Goal: Transaction & Acquisition: Purchase product/service

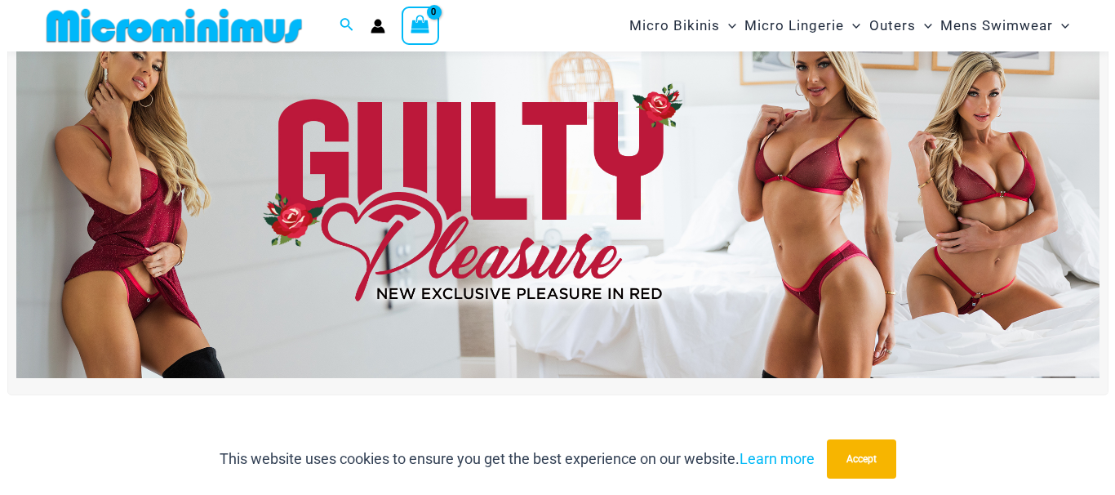
scroll to position [83, 0]
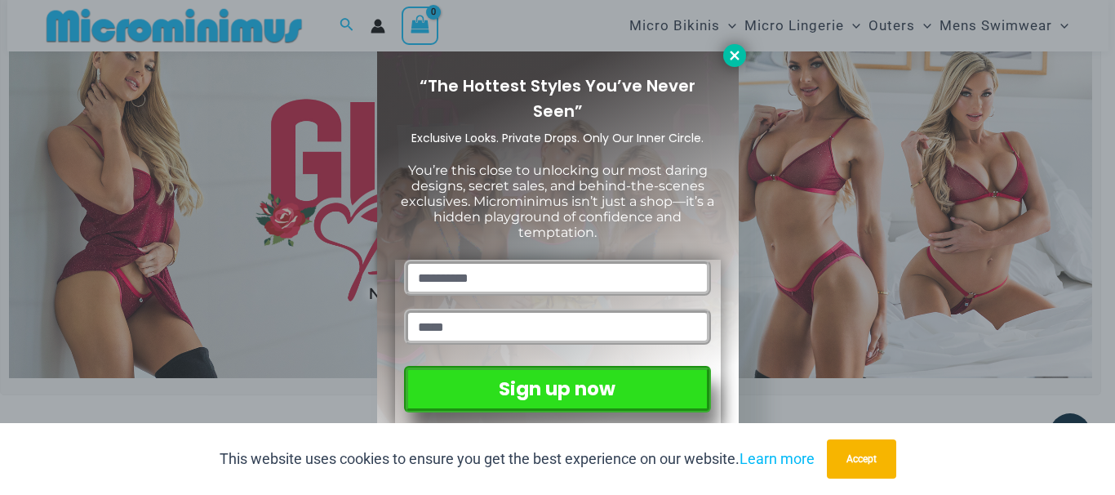
click at [732, 57] on icon at bounding box center [734, 55] width 9 height 9
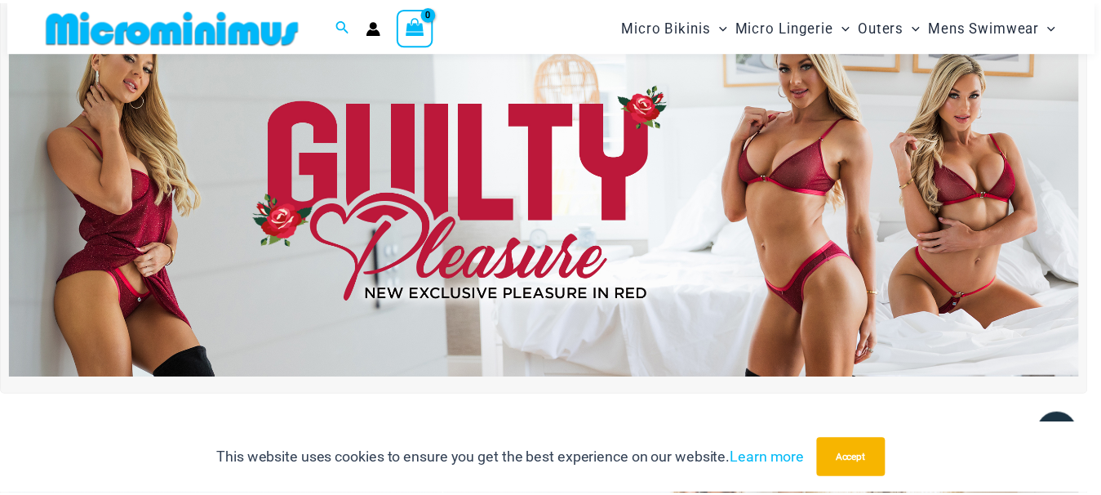
scroll to position [53, 0]
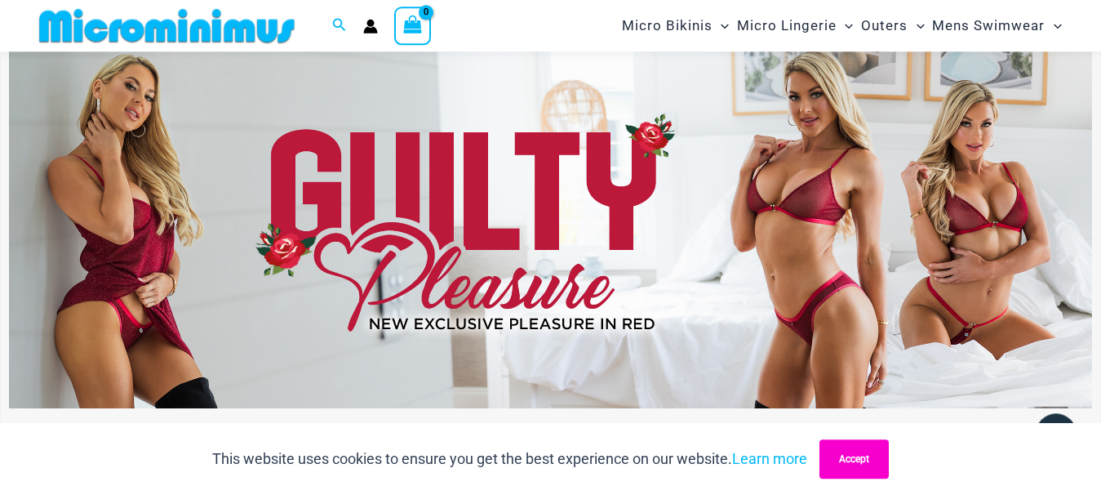
click at [849, 448] on button "Accept" at bounding box center [853, 458] width 69 height 39
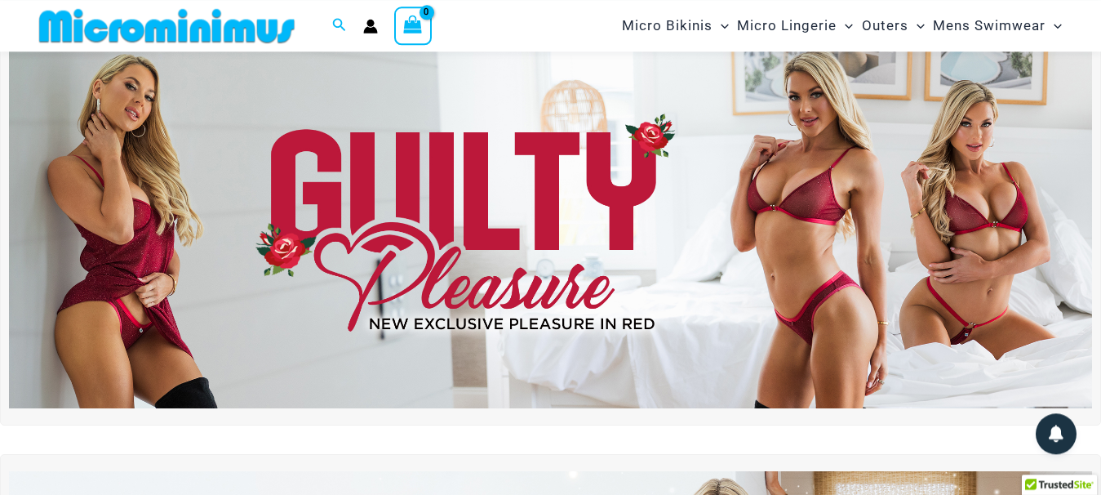
click at [7, 452] on div "Shop The Latest Release Now!" at bounding box center [550, 470] width 1101 height 894
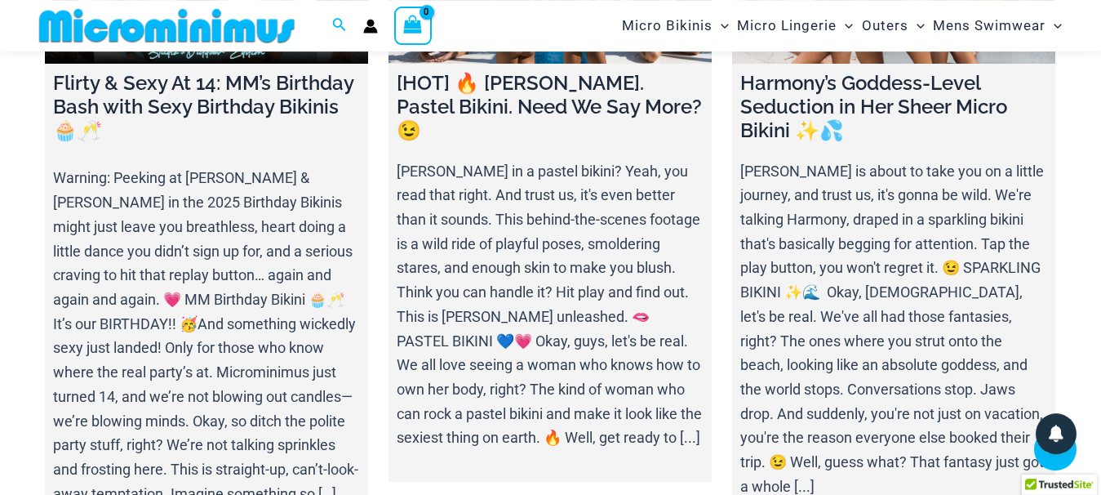
scroll to position [5835, 0]
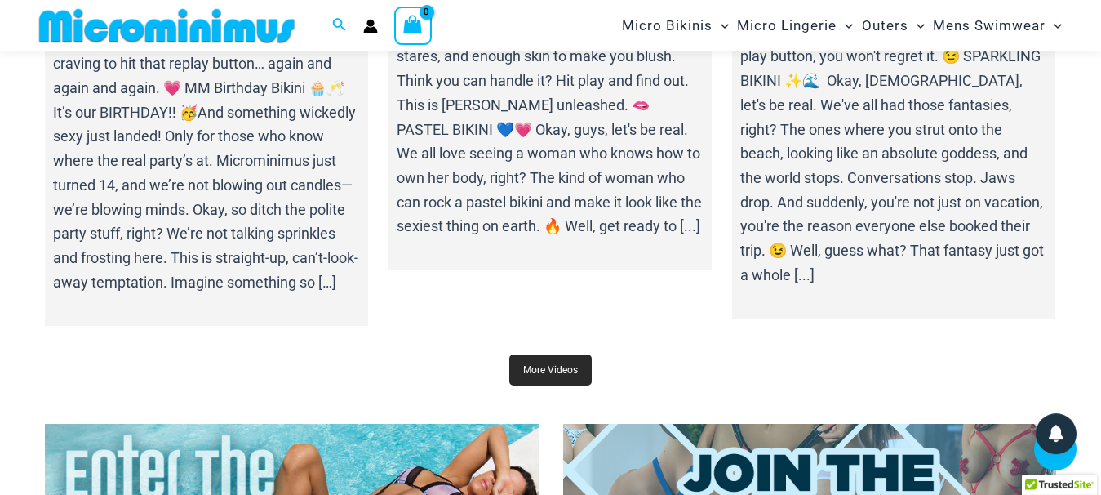
click at [557, 382] on link "More Videos" at bounding box center [550, 369] width 82 height 31
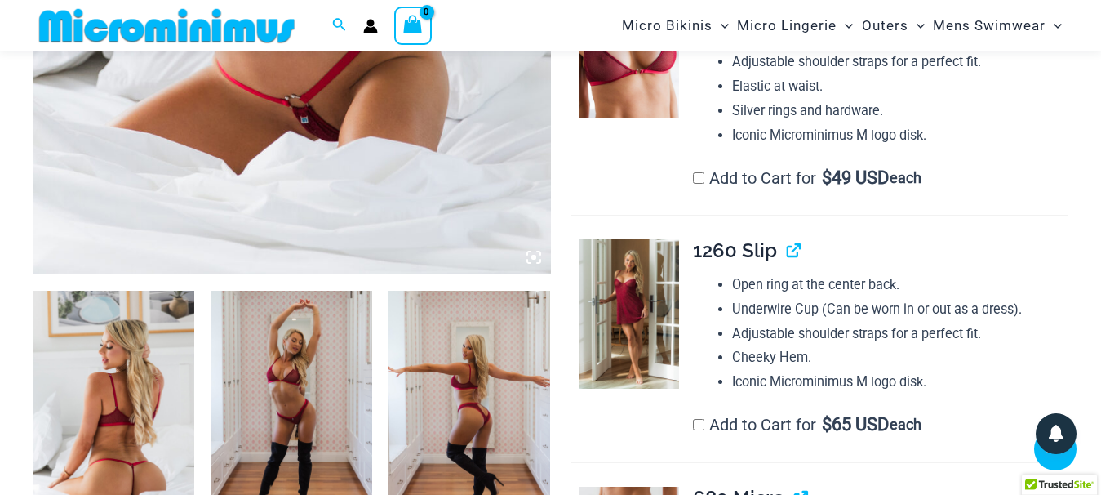
scroll to position [735, 0]
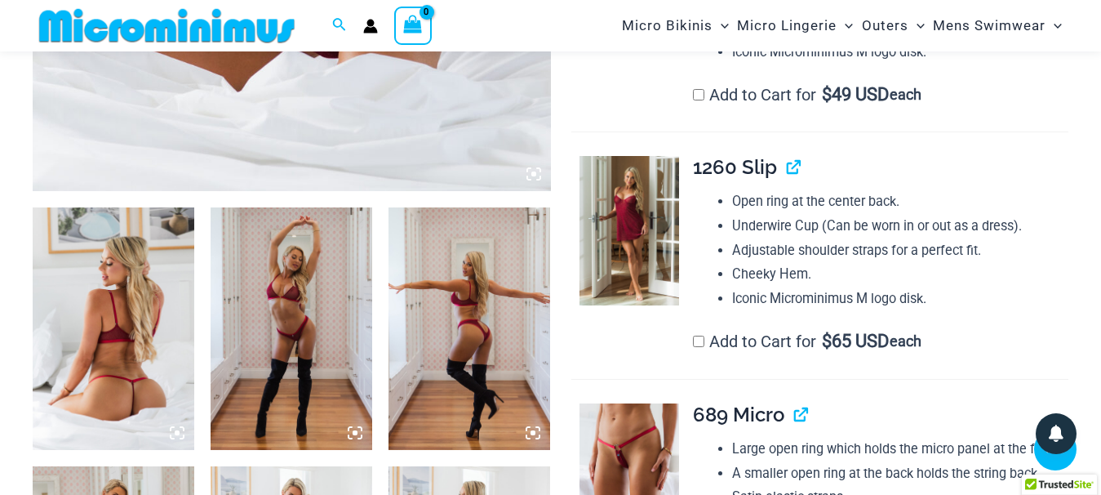
click at [181, 428] on icon at bounding box center [181, 428] width 3 height 3
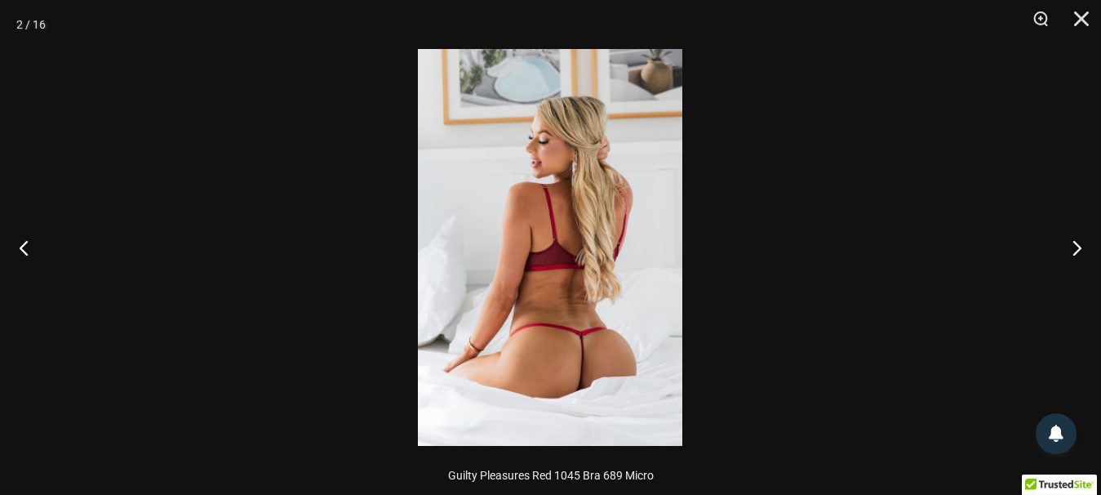
click at [571, 384] on img at bounding box center [550, 247] width 264 height 397
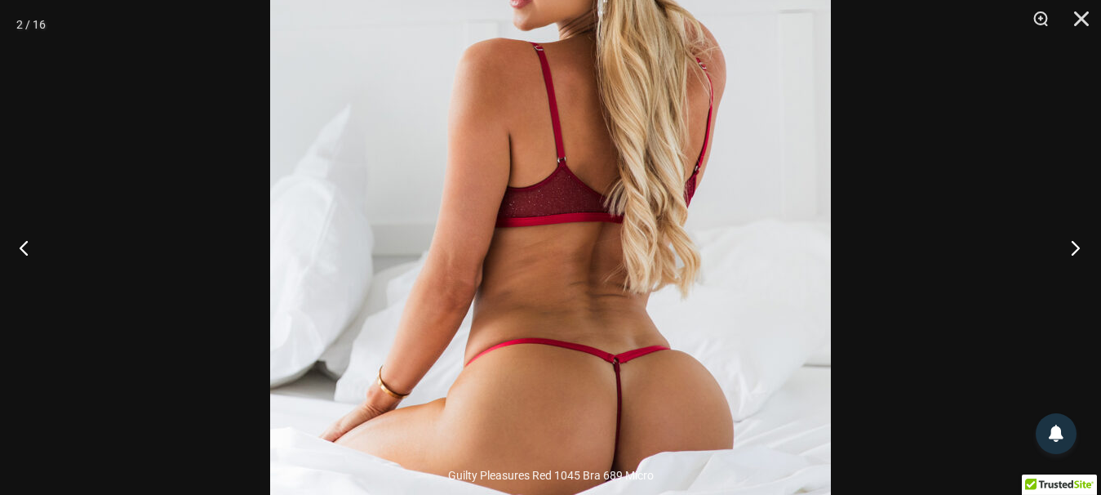
click at [1079, 248] on button "Next" at bounding box center [1070, 247] width 61 height 82
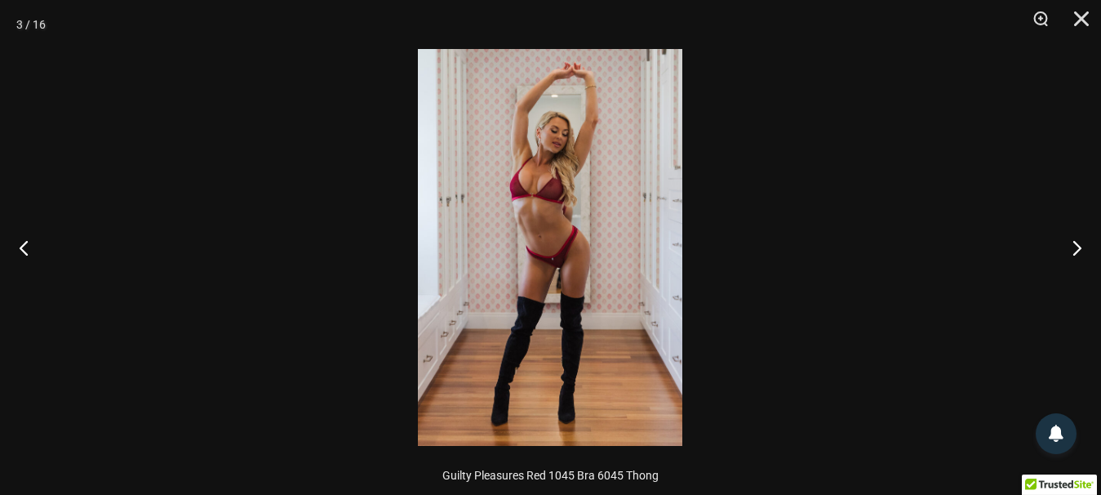
click at [553, 256] on img at bounding box center [550, 247] width 264 height 397
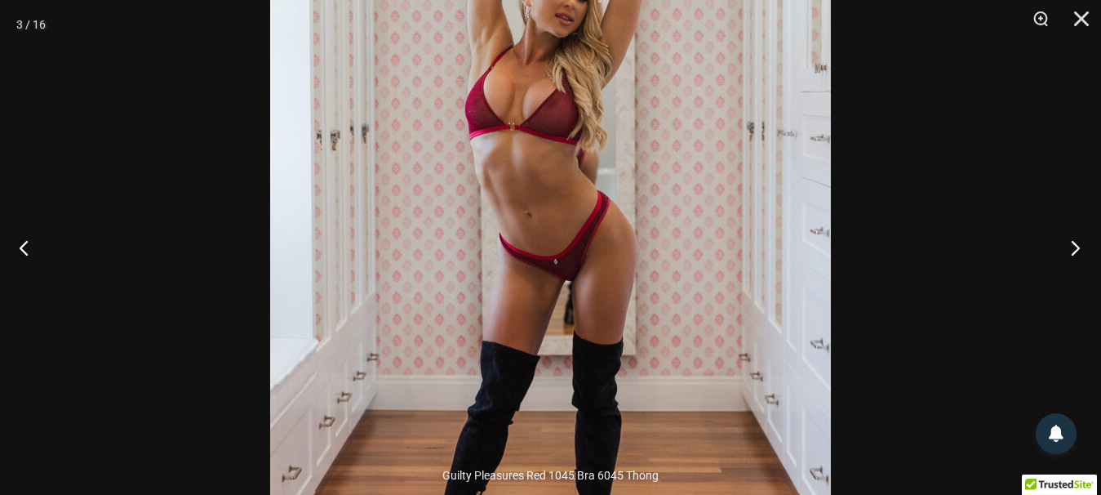
click at [1079, 243] on button "Next" at bounding box center [1070, 247] width 61 height 82
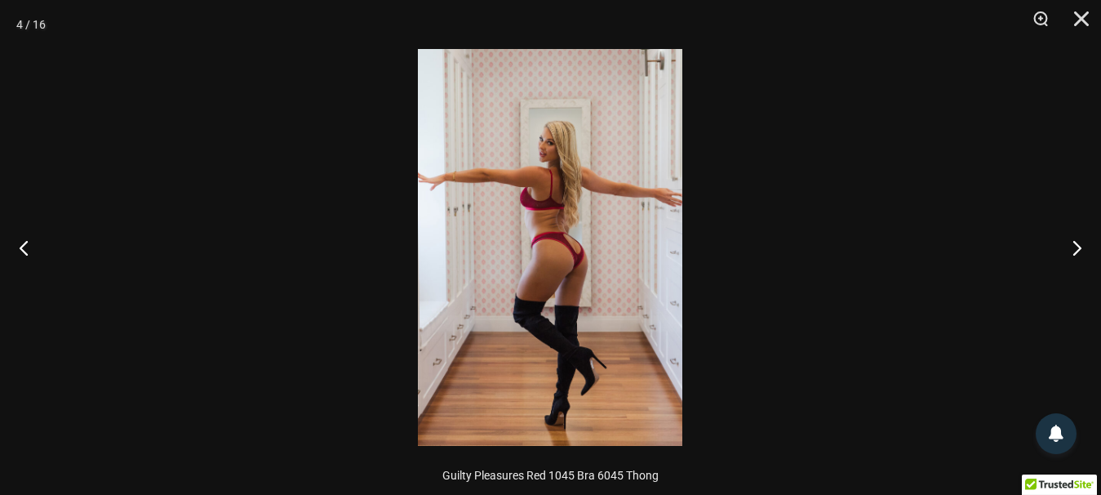
click at [587, 249] on img at bounding box center [550, 247] width 264 height 397
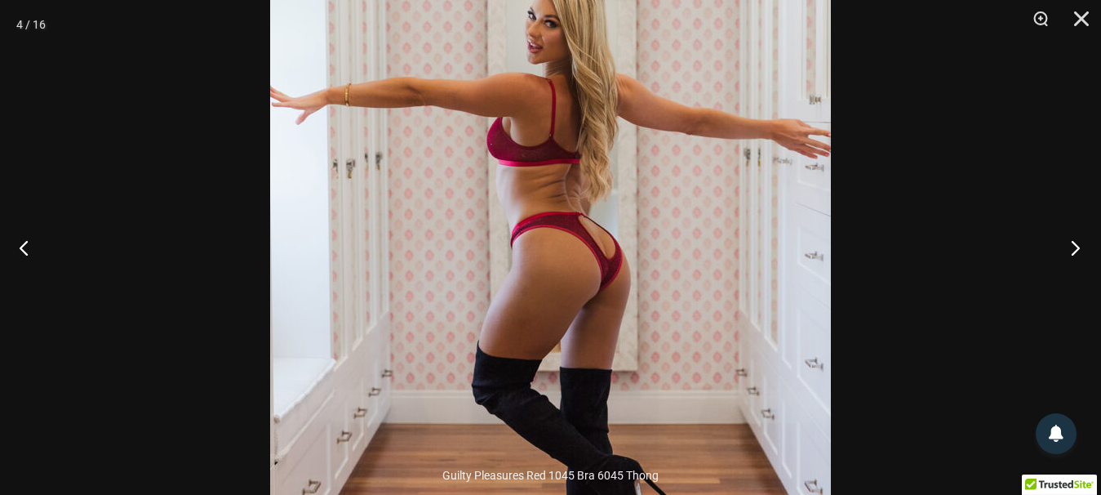
click at [1073, 242] on button "Next" at bounding box center [1070, 247] width 61 height 82
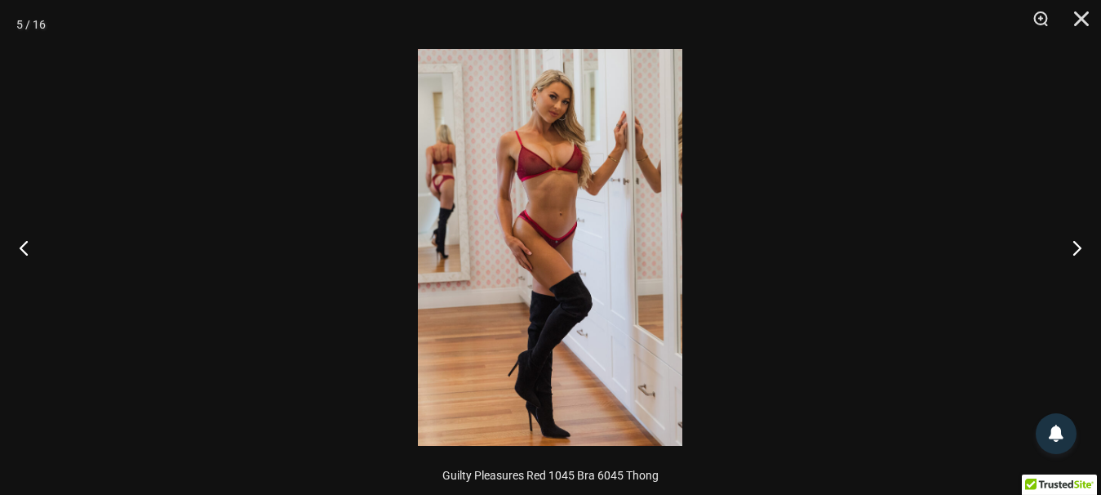
click at [574, 249] on img at bounding box center [550, 247] width 264 height 397
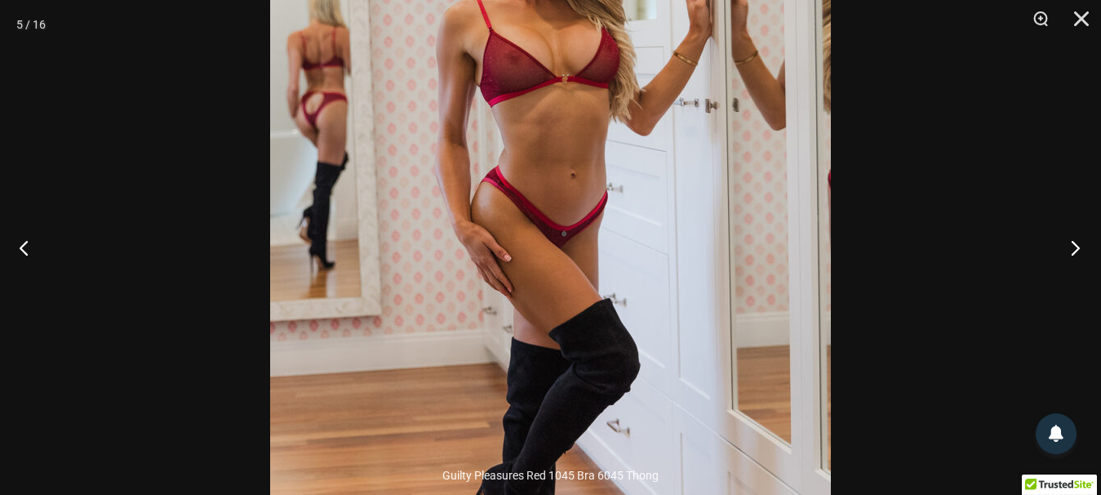
click at [1081, 246] on button "Next" at bounding box center [1070, 247] width 61 height 82
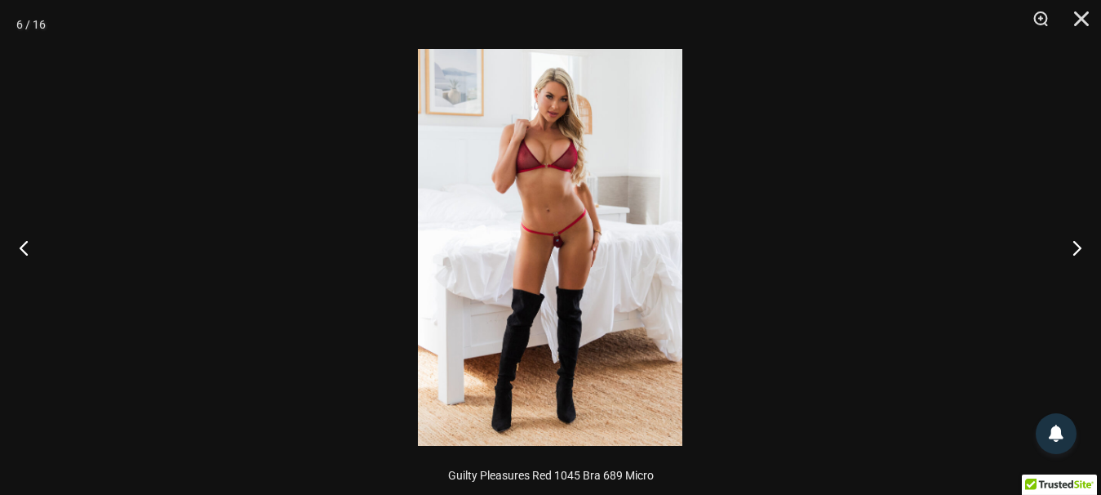
click at [553, 246] on img at bounding box center [550, 247] width 264 height 397
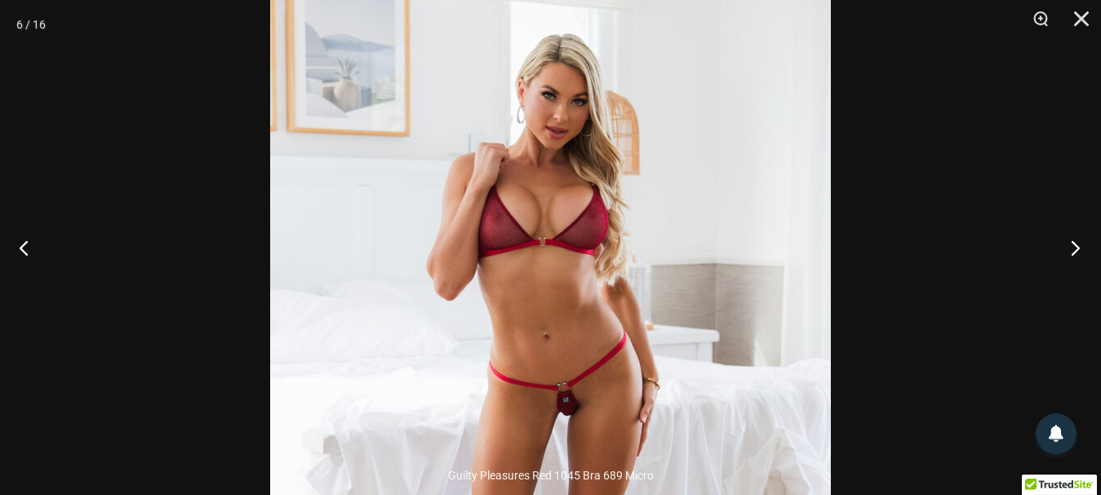
click at [1081, 245] on button "Next" at bounding box center [1070, 247] width 61 height 82
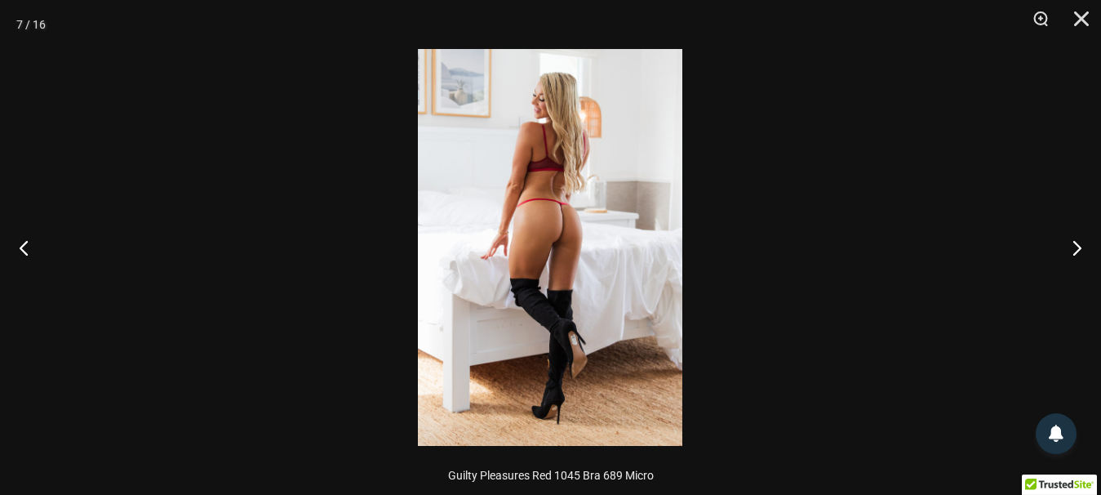
click at [547, 227] on img at bounding box center [550, 247] width 264 height 397
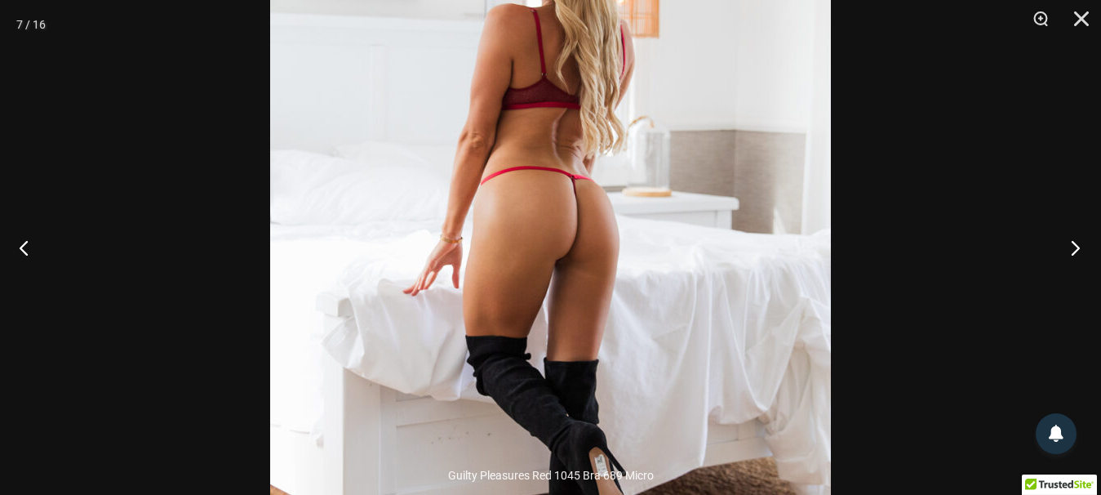
click at [1075, 240] on button "Next" at bounding box center [1070, 247] width 61 height 82
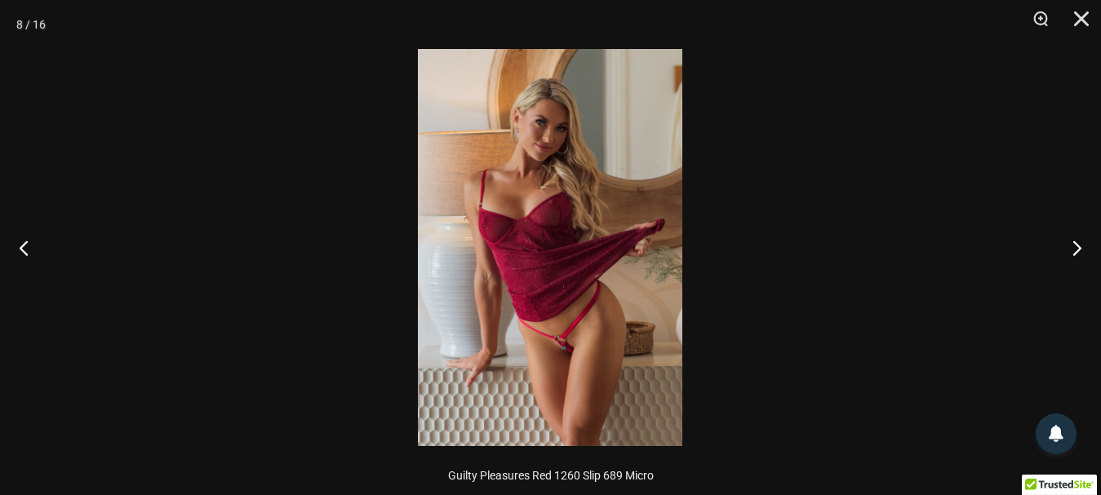
click at [595, 351] on img at bounding box center [550, 247] width 264 height 397
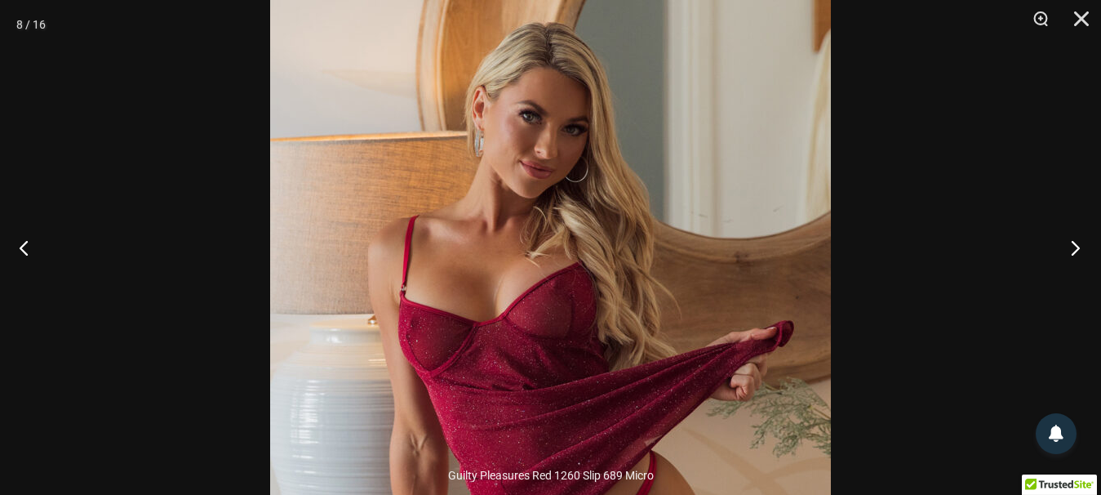
click at [1075, 252] on button "Next" at bounding box center [1070, 247] width 61 height 82
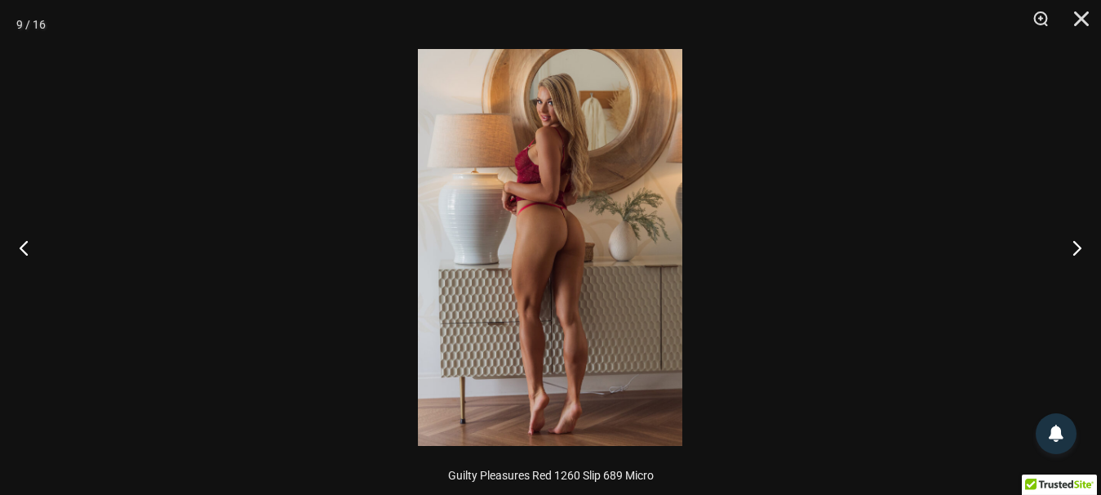
click at [567, 227] on img at bounding box center [550, 247] width 264 height 397
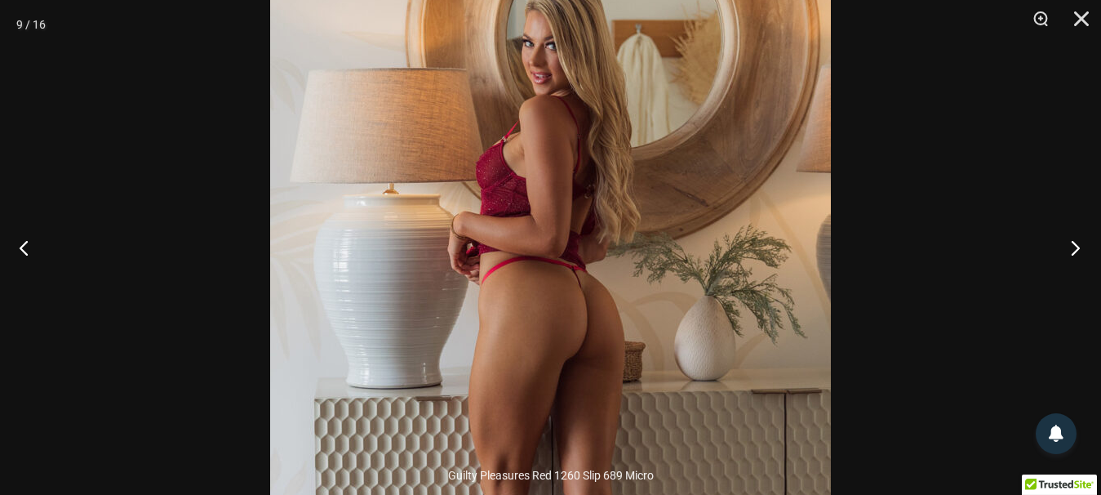
click at [1076, 249] on button "Next" at bounding box center [1070, 247] width 61 height 82
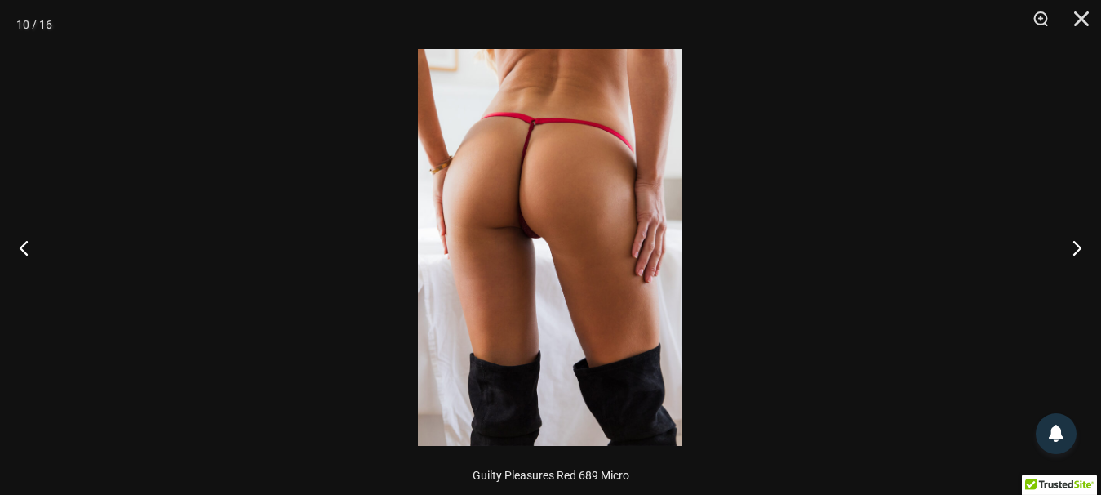
click at [516, 207] on img at bounding box center [550, 247] width 264 height 397
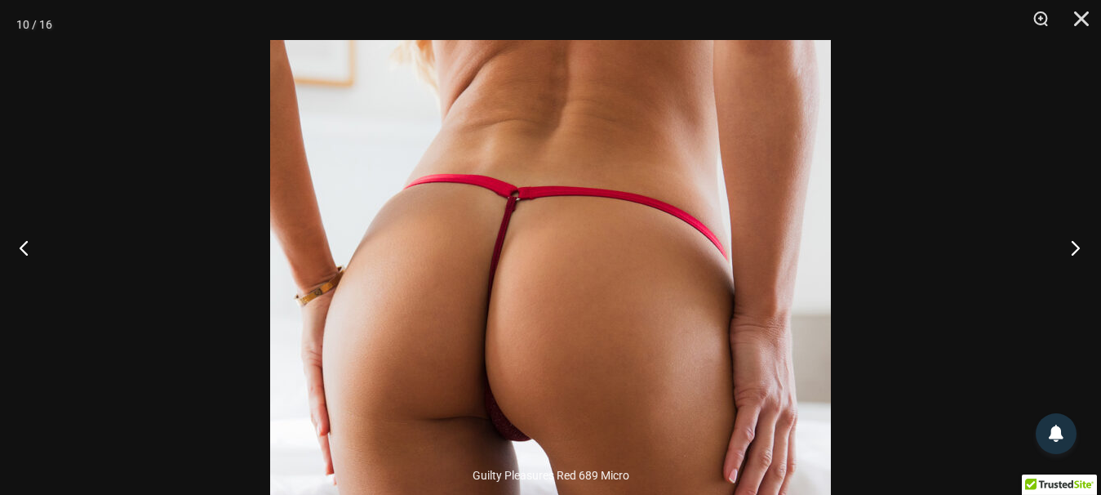
click at [1076, 242] on button "Next" at bounding box center [1070, 247] width 61 height 82
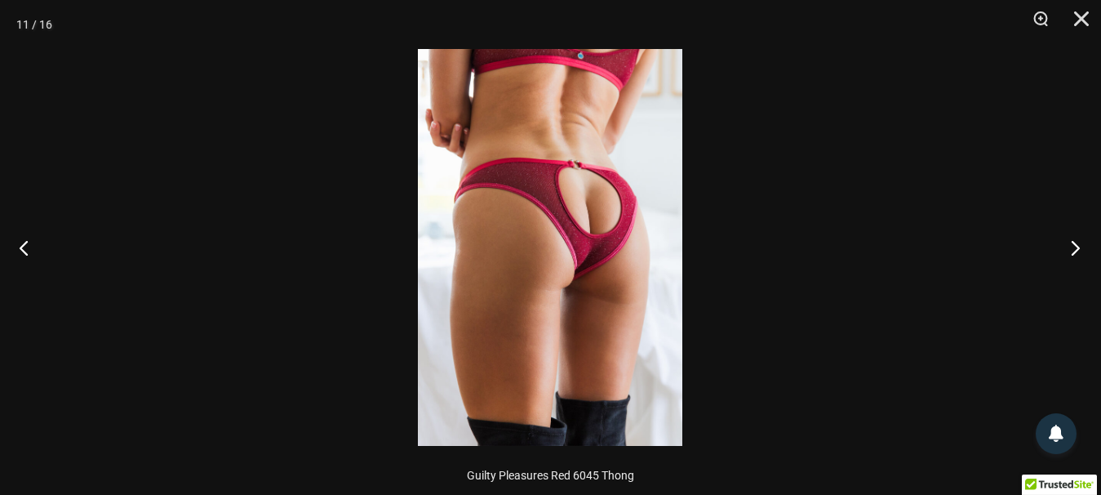
click at [1076, 242] on button "Next" at bounding box center [1070, 247] width 61 height 82
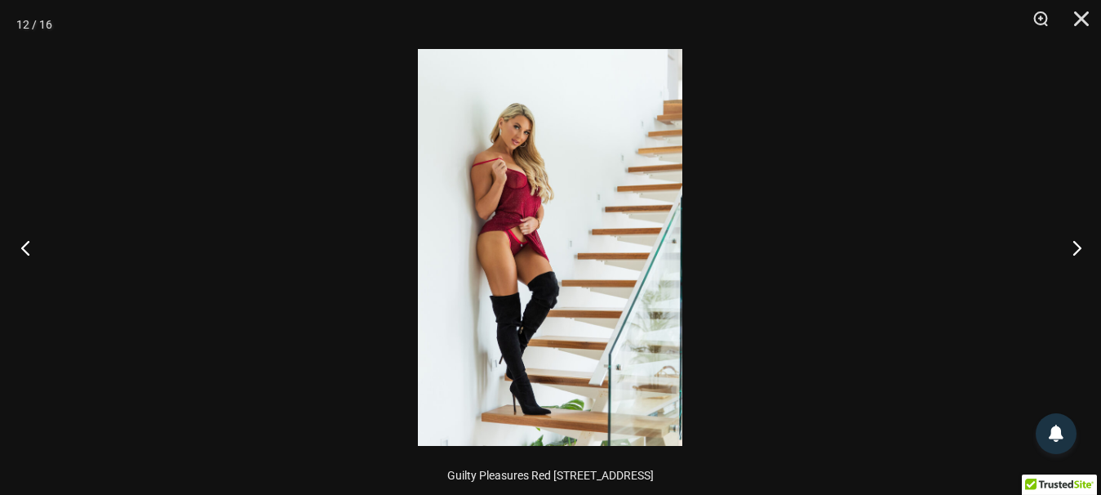
click at [25, 247] on button "Previous" at bounding box center [30, 247] width 61 height 82
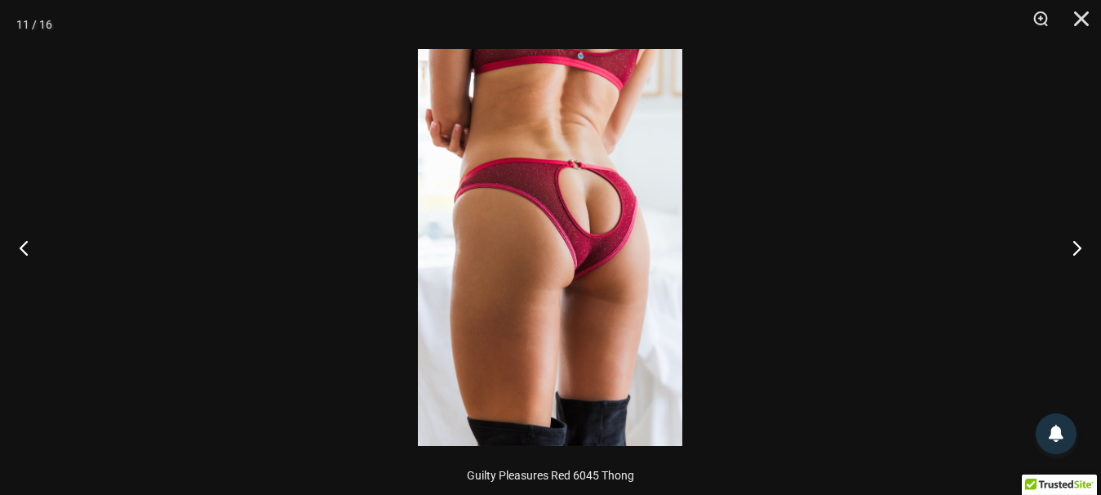
click at [587, 237] on img at bounding box center [550, 247] width 264 height 397
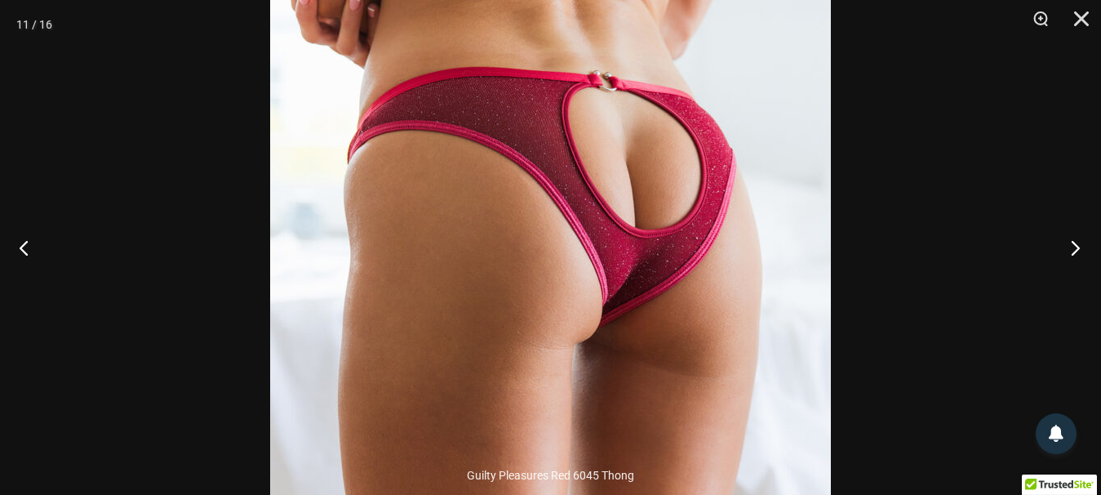
click at [1076, 246] on button "Next" at bounding box center [1070, 247] width 61 height 82
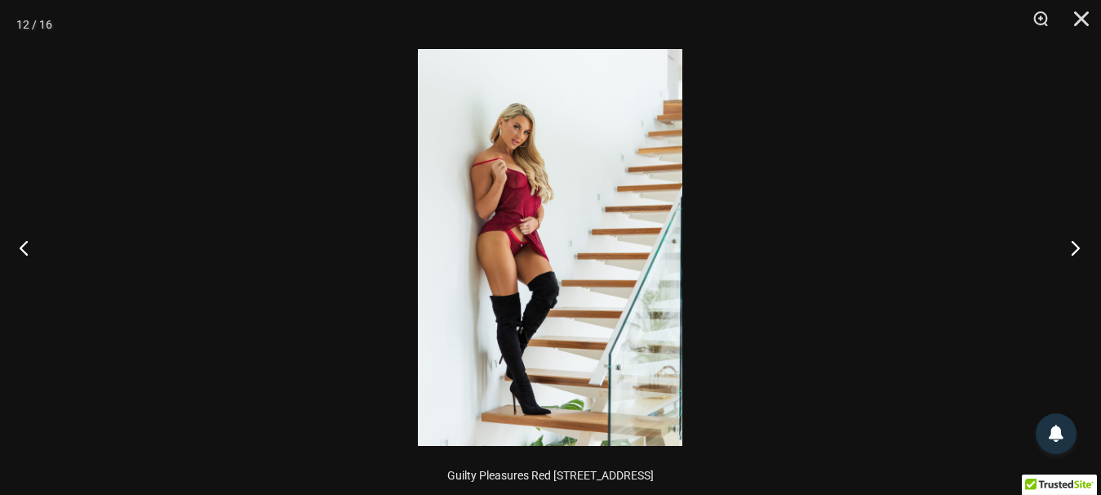
click at [1076, 246] on button "Next" at bounding box center [1070, 247] width 61 height 82
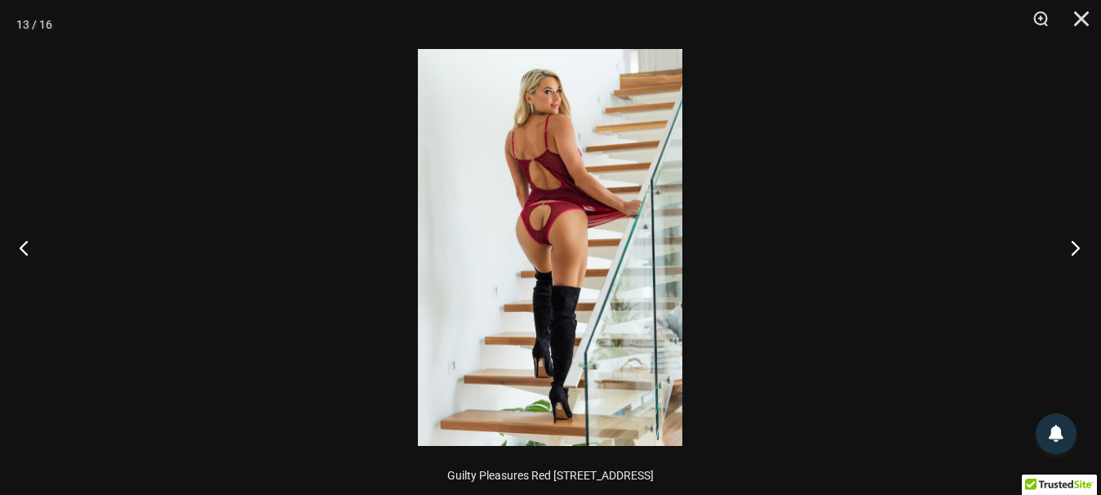
click at [1076, 246] on button "Next" at bounding box center [1070, 247] width 61 height 82
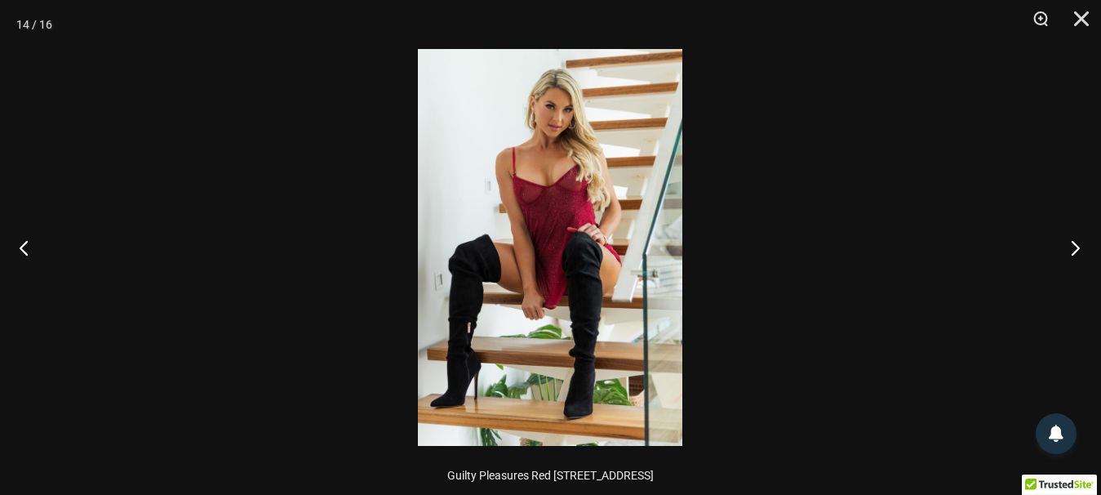
click at [1076, 246] on button "Next" at bounding box center [1070, 247] width 61 height 82
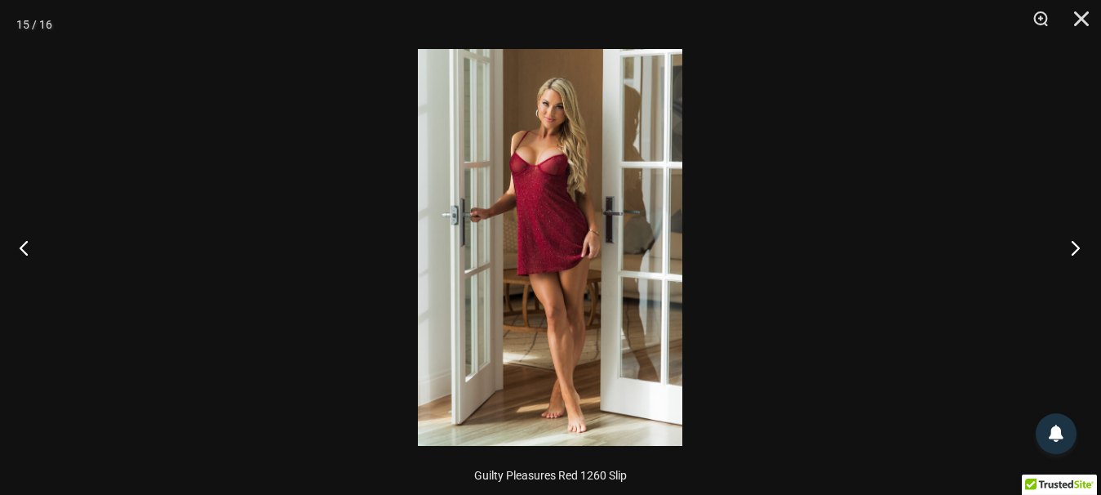
click at [1076, 246] on button "Next" at bounding box center [1070, 247] width 61 height 82
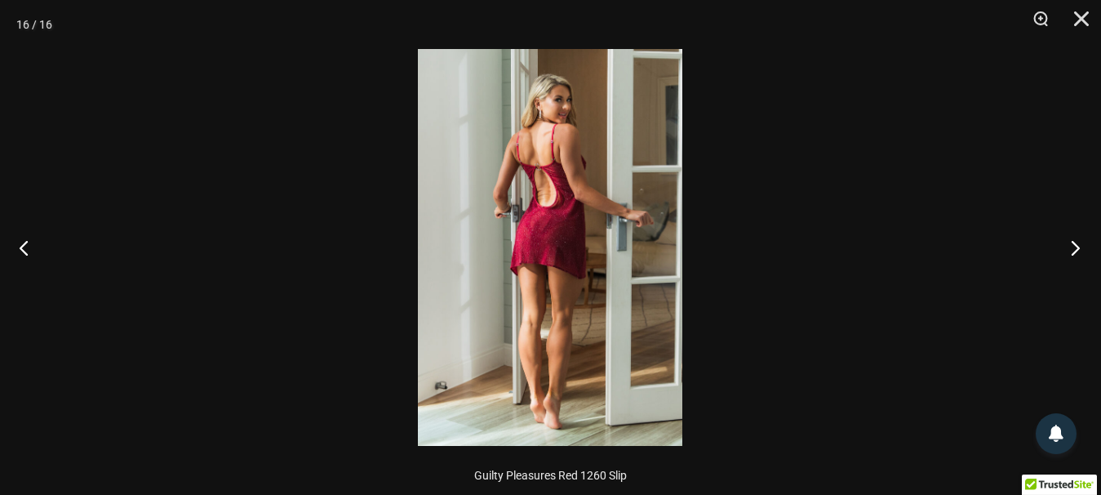
click at [1076, 246] on button "Next" at bounding box center [1070, 247] width 61 height 82
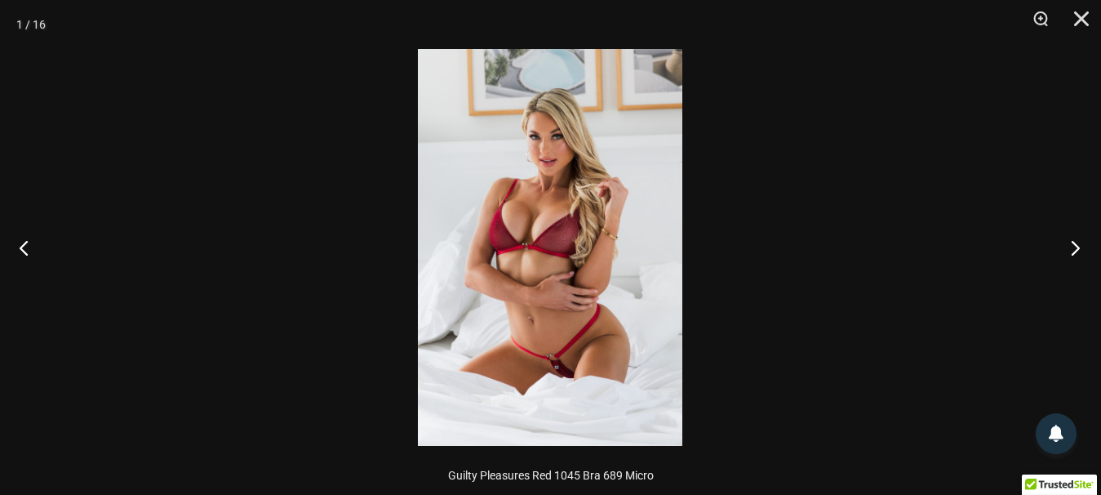
click at [1076, 246] on button "Next" at bounding box center [1070, 247] width 61 height 82
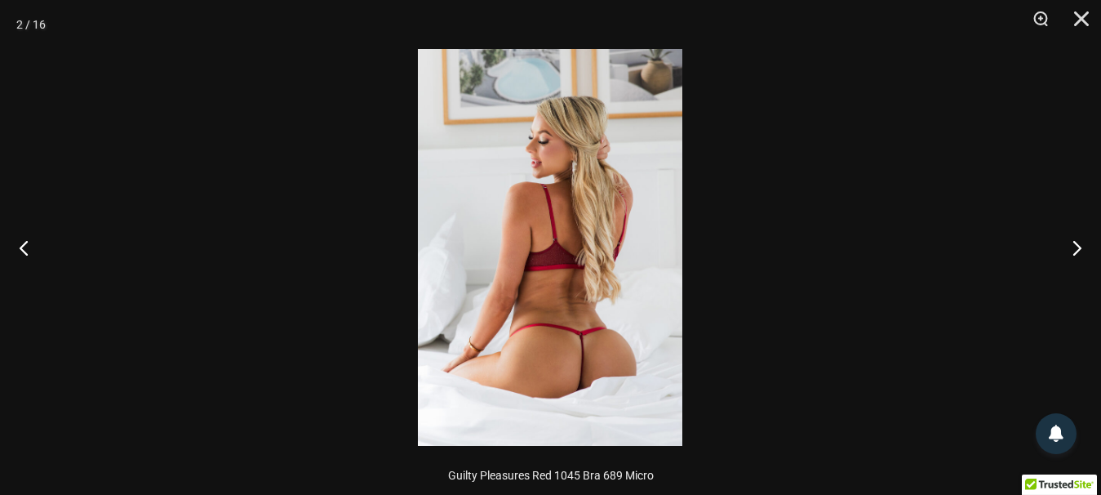
click at [970, 273] on div at bounding box center [550, 247] width 1101 height 495
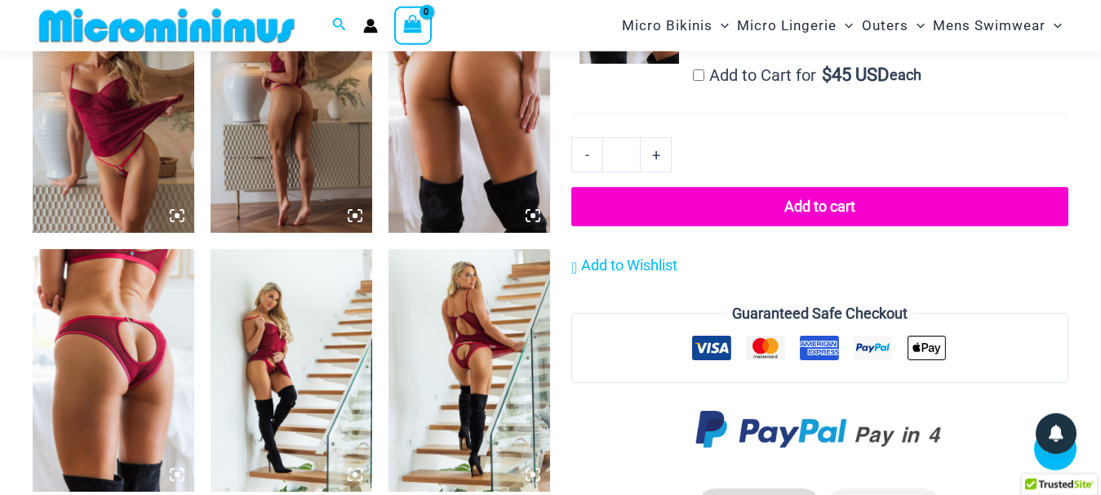
scroll to position [1484, 0]
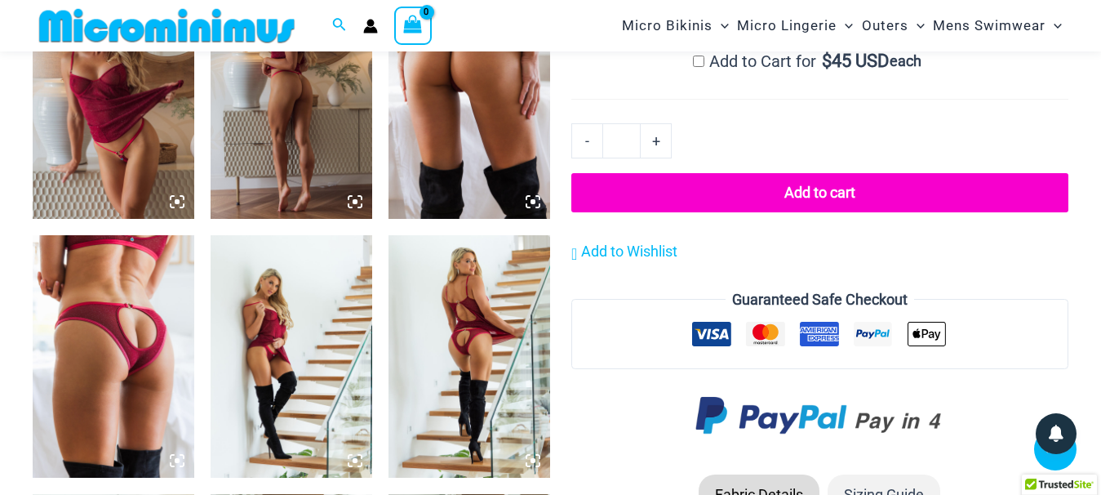
click at [462, 114] on img at bounding box center [469, 97] width 162 height 242
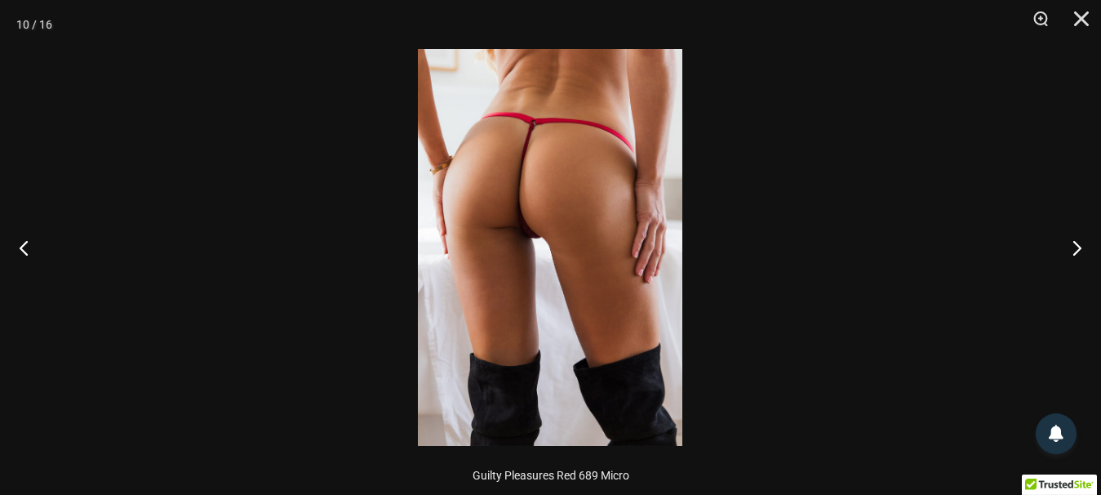
click at [544, 202] on img at bounding box center [550, 247] width 264 height 397
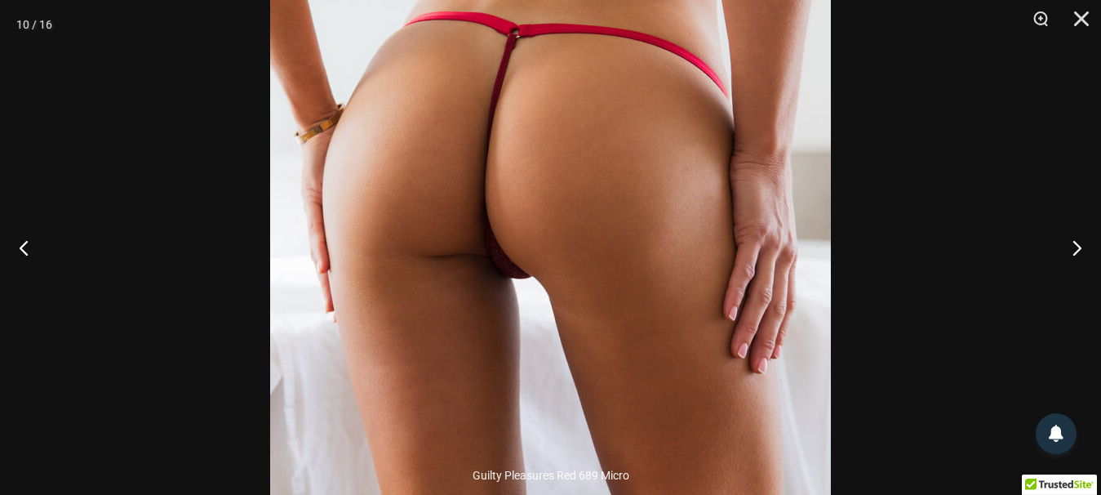
click at [105, 371] on div at bounding box center [550, 247] width 1101 height 495
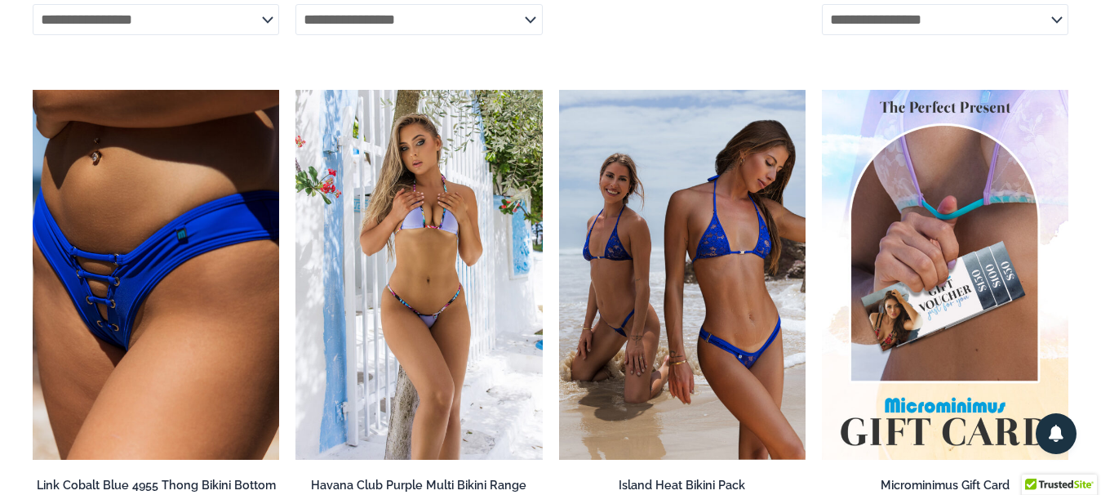
scroll to position [0, 0]
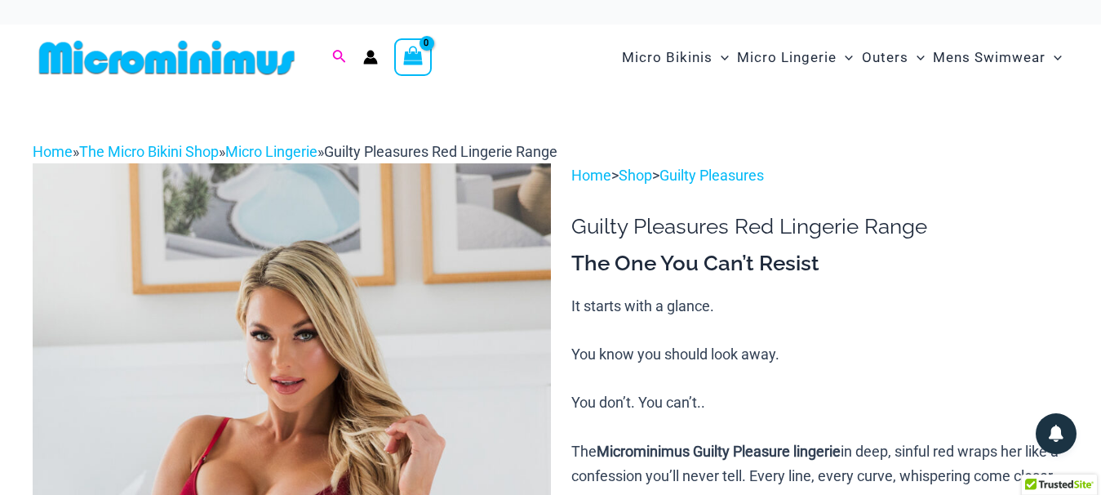
click at [338, 57] on icon "Search icon link" at bounding box center [338, 57] width 13 height 15
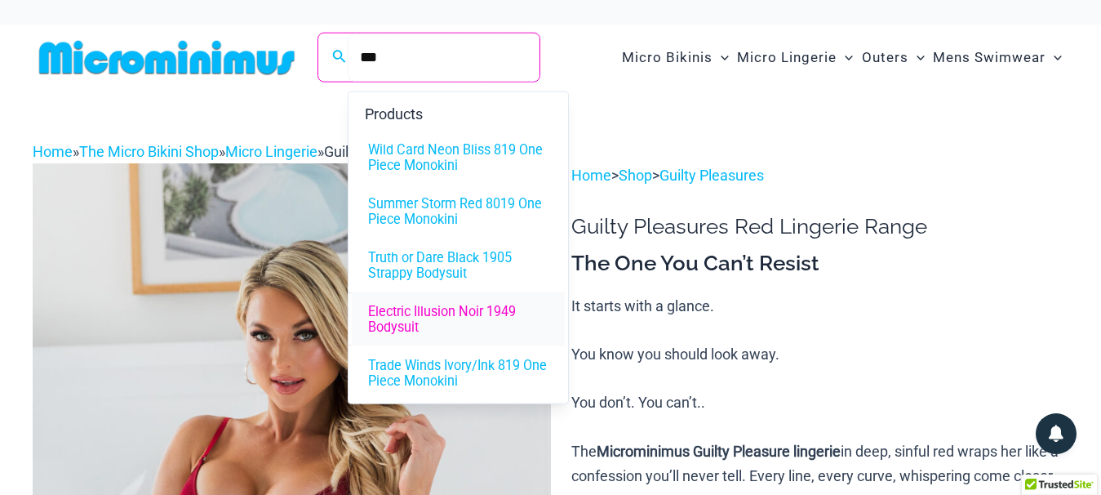
type input "***"
click at [489, 334] on link "Electric Illusion Noir 1949 Bodysuit" at bounding box center [458, 320] width 213 height 54
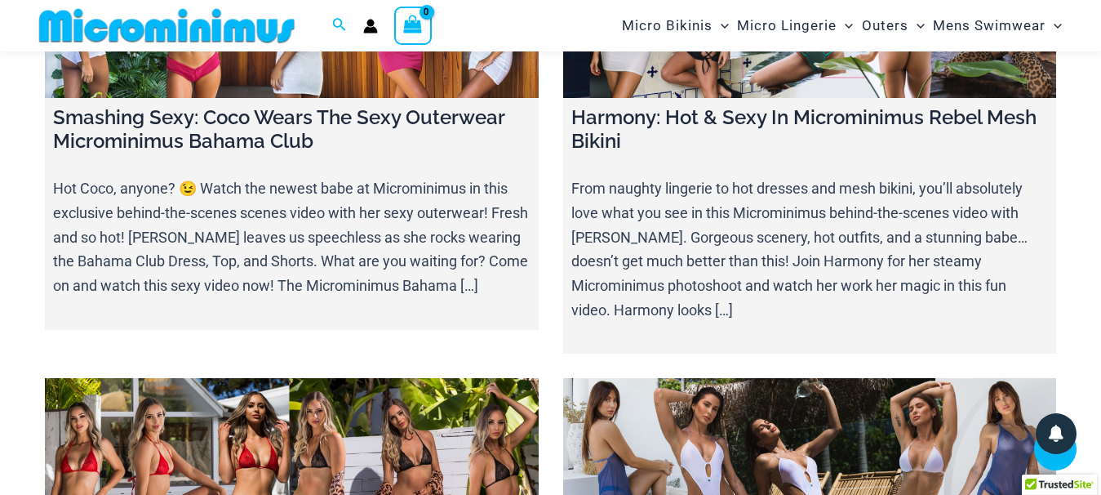
scroll to position [18730, 0]
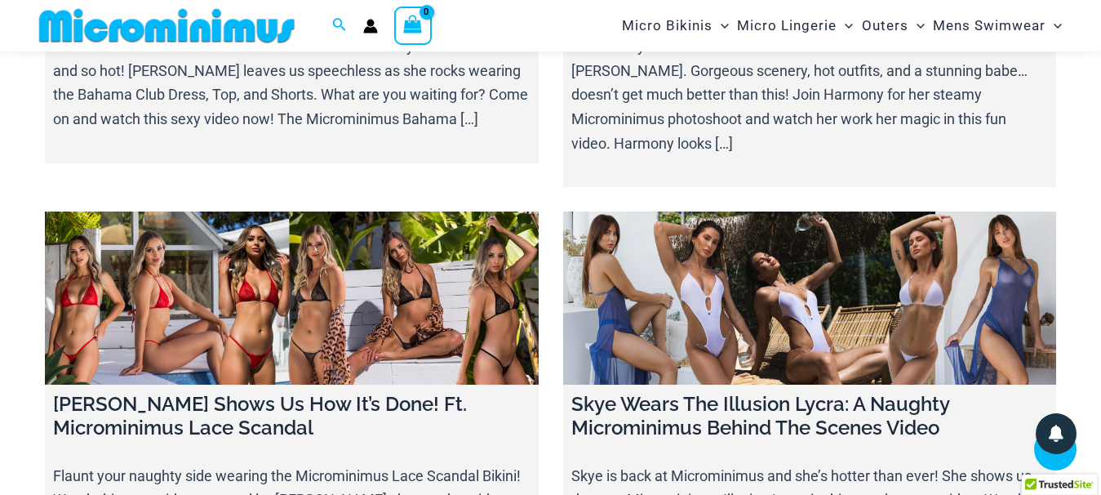
drag, startPoint x: 110, startPoint y: 350, endPoint x: 48, endPoint y: 344, distance: 62.4
copy h4 "Scarlet’s"
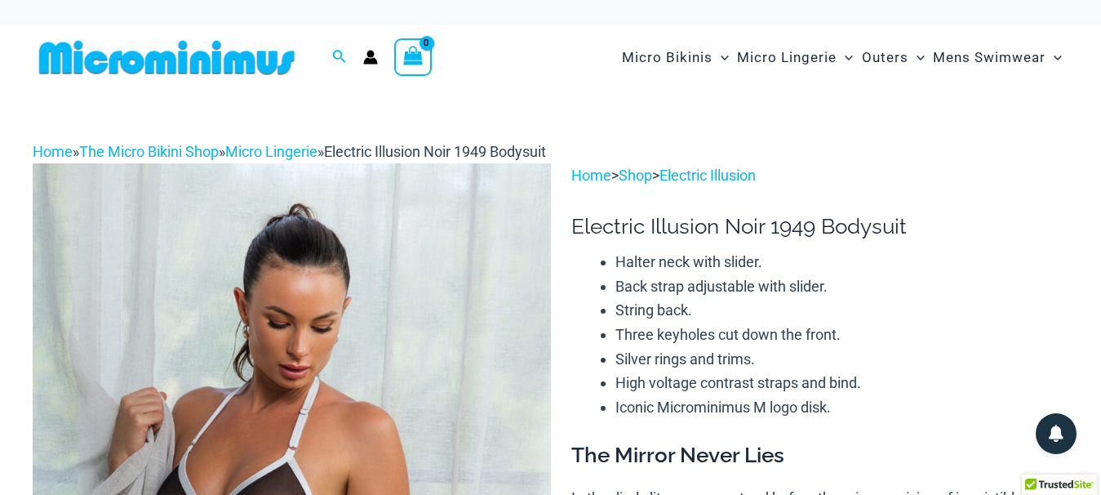
click at [546, 149] on span "Electric Illusion Noir 1949 Bodysuit" at bounding box center [435, 151] width 222 height 17
click at [546, 148] on span "Electric Illusion Noir 1949 Bodysuit" at bounding box center [435, 151] width 222 height 17
copy span "Bodysuit"
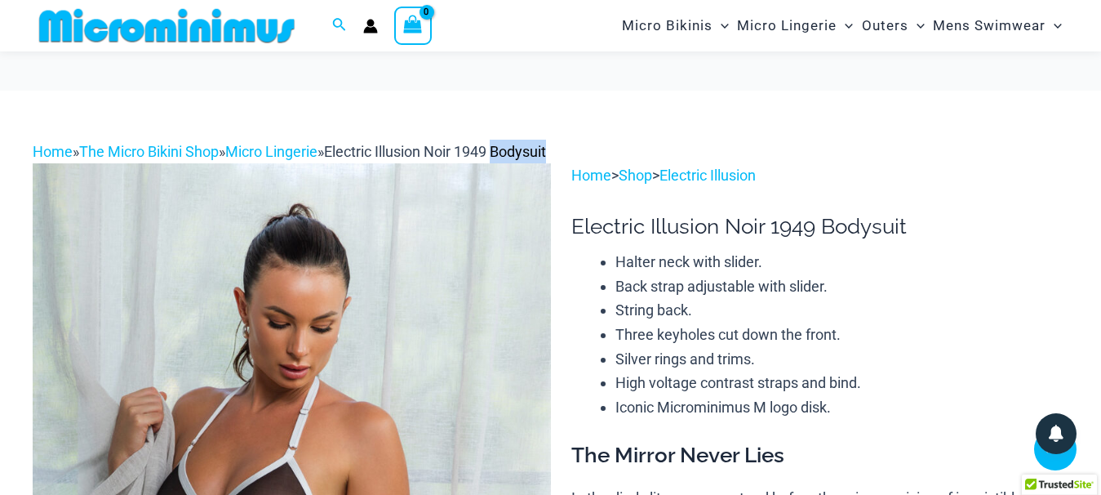
scroll to position [5236, 0]
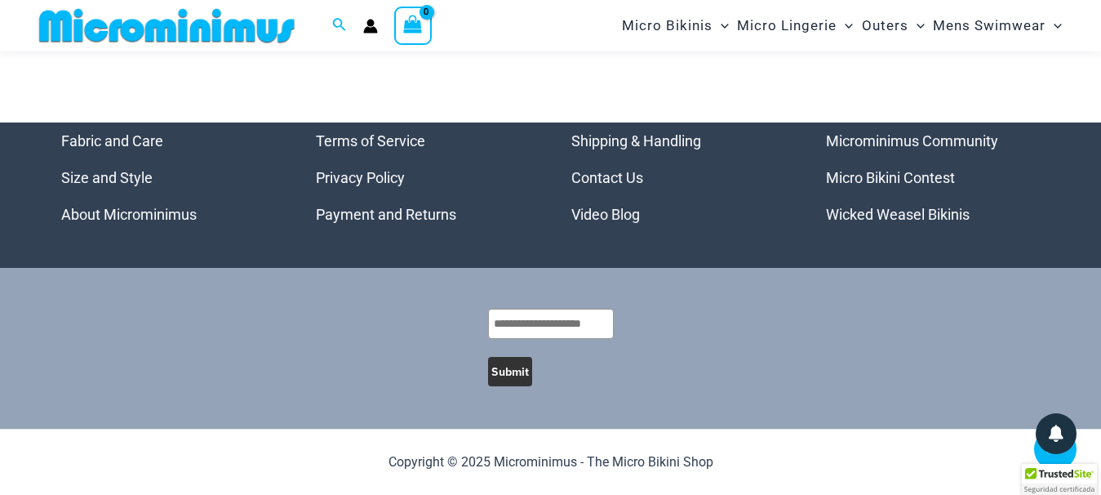
click at [910, 224] on li "Wicked Weasel Bikinis" at bounding box center [933, 214] width 215 height 37
drag, startPoint x: 906, startPoint y: 212, endPoint x: 925, endPoint y: 1, distance: 212.2
click at [905, 212] on link "Wicked Weasel Bikinis" at bounding box center [898, 214] width 144 height 17
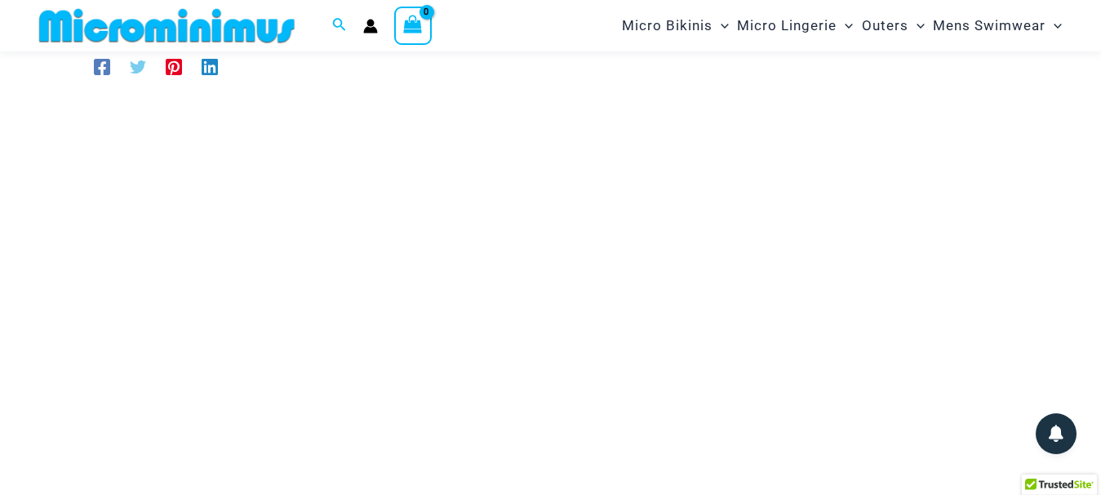
scroll to position [235, 0]
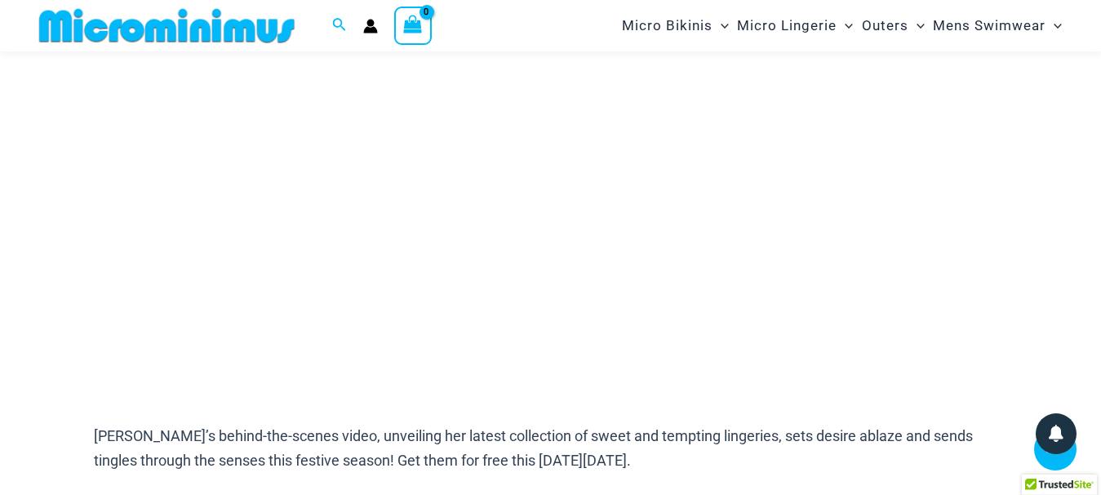
scroll to position [235, 0]
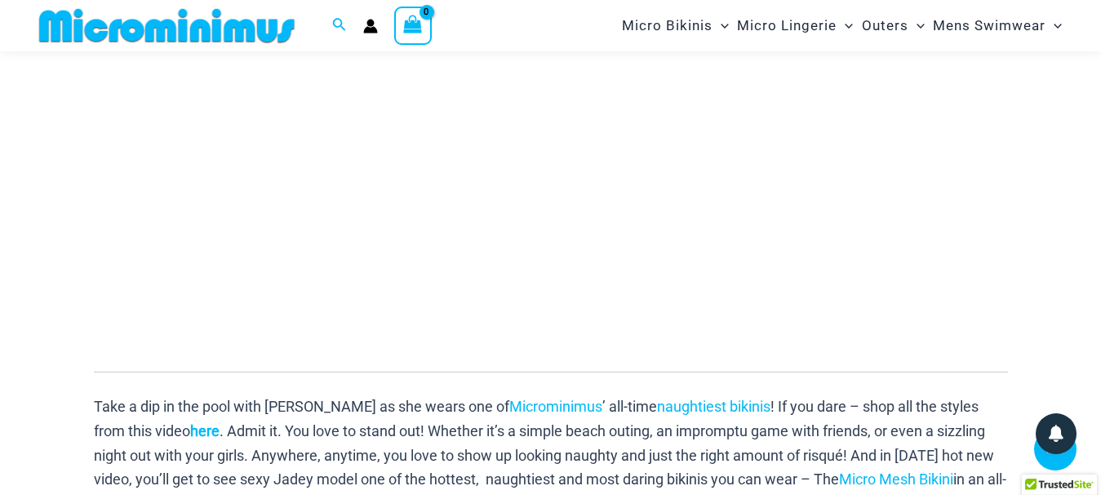
scroll to position [318, 0]
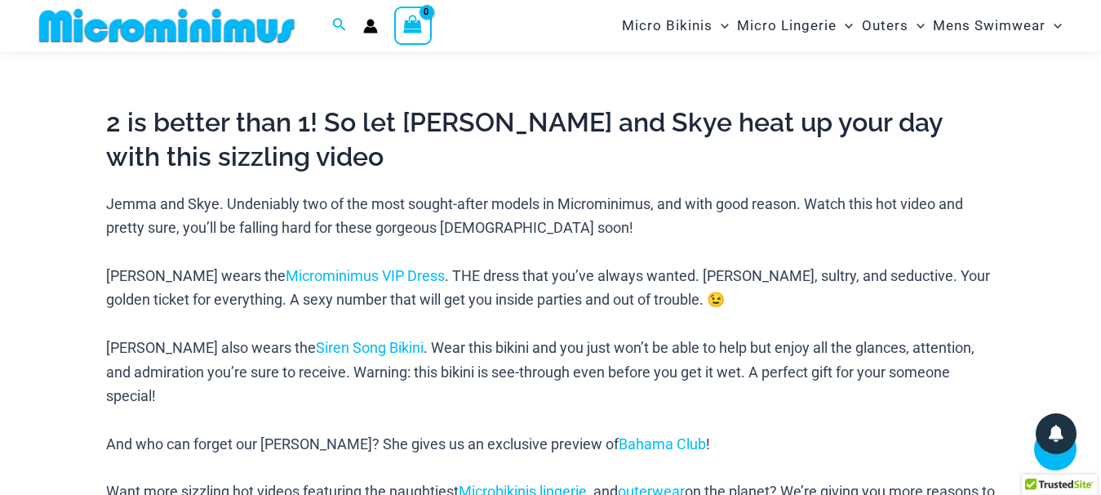
scroll to position [735, 0]
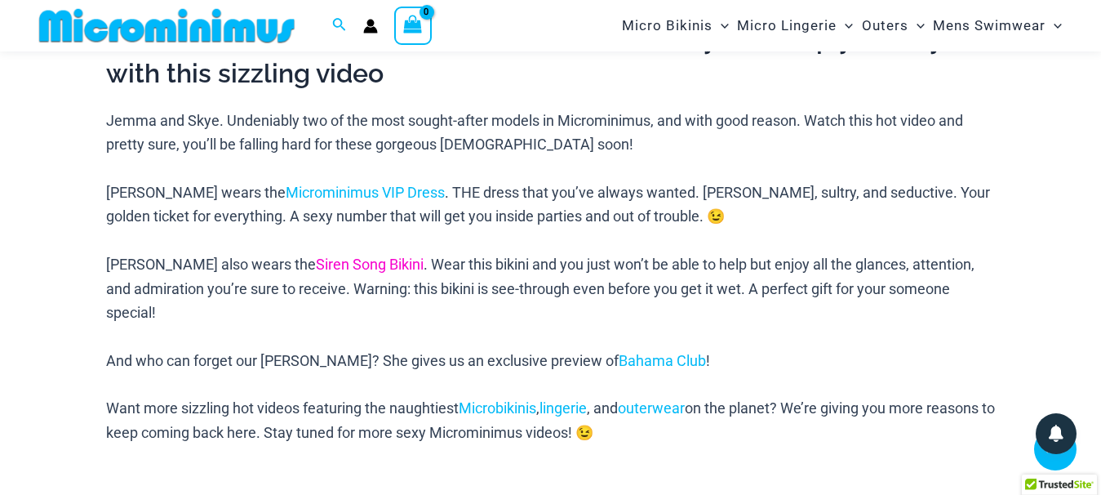
click at [316, 261] on link "Siren Song Bikini" at bounding box center [370, 263] width 108 height 17
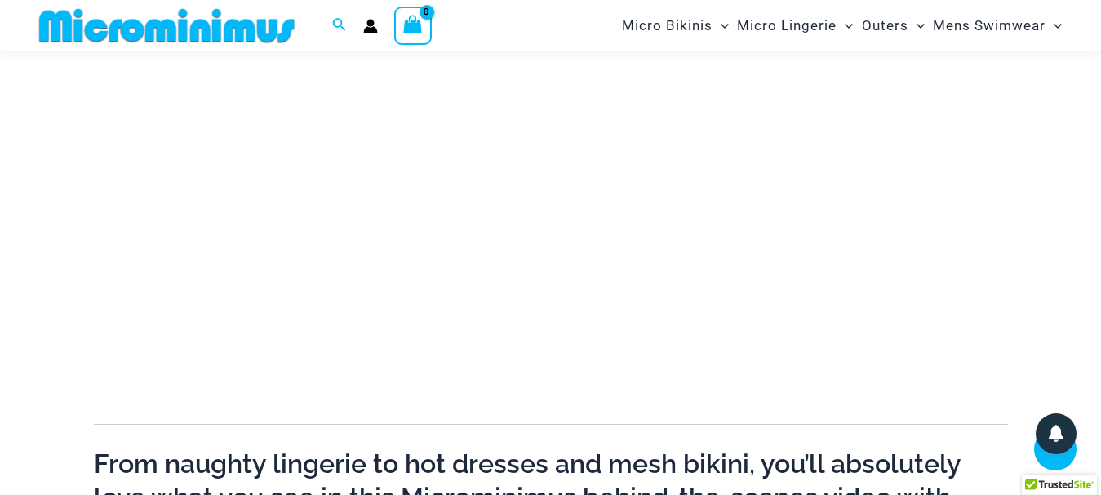
scroll to position [235, 0]
